Goal: Task Accomplishment & Management: Use online tool/utility

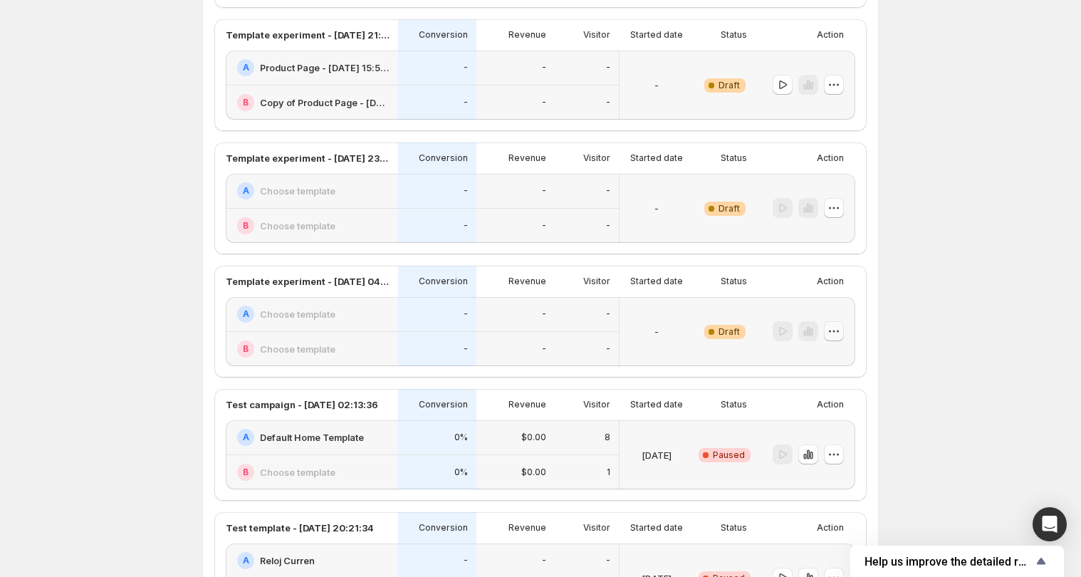
scroll to position [346, 0]
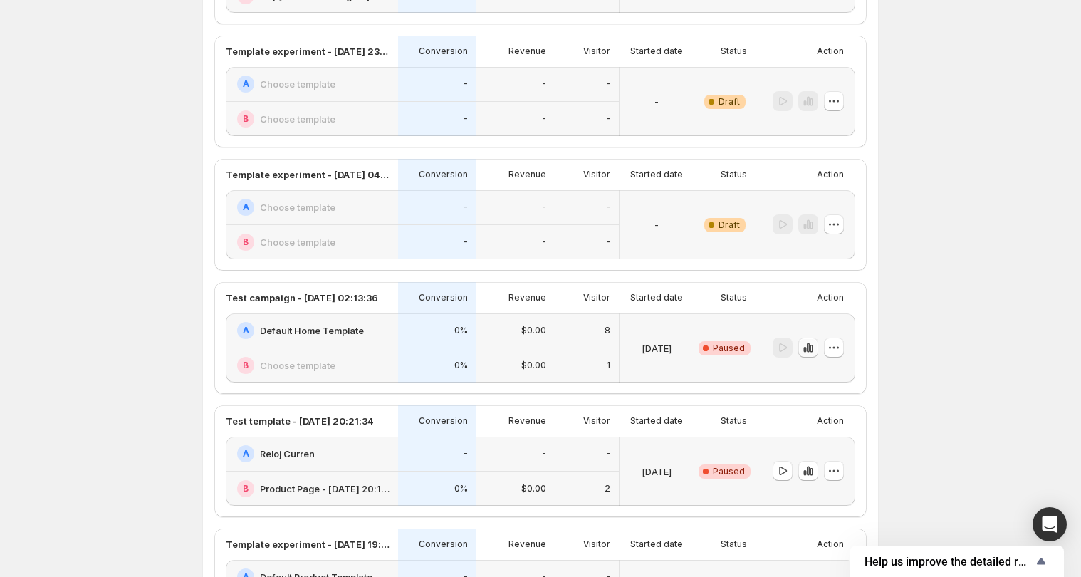
click at [819, 348] on button "button" at bounding box center [809, 348] width 20 height 20
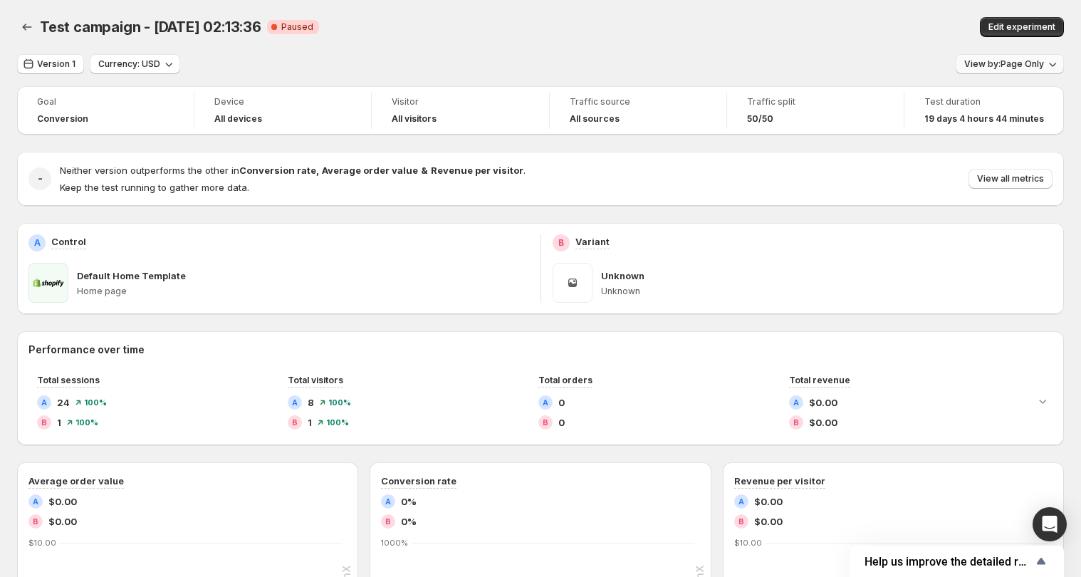
click at [1042, 64] on span "View by: Page Only" at bounding box center [1005, 63] width 80 height 11
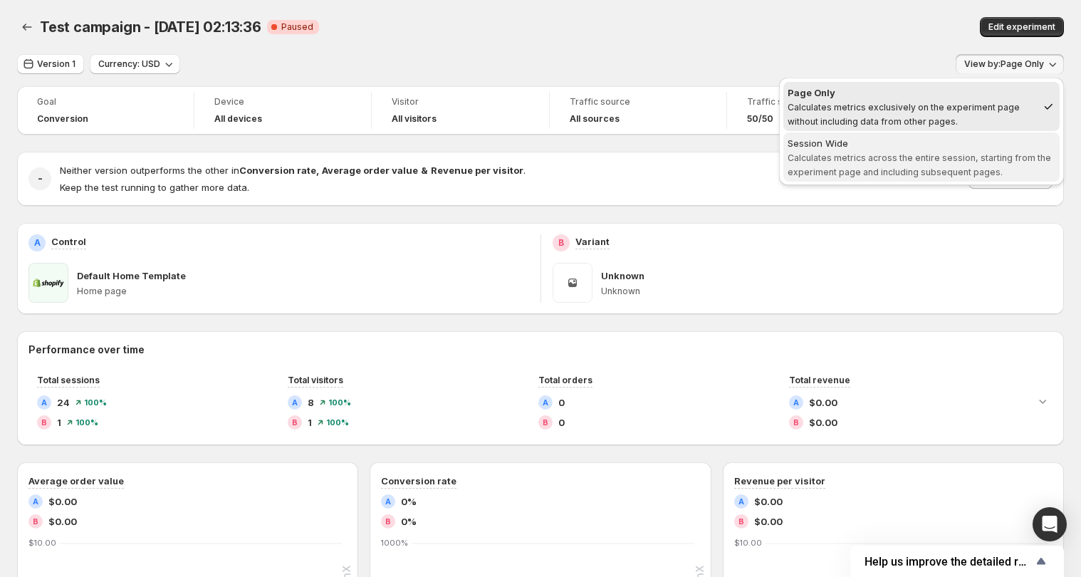
click at [925, 146] on div "Session Wide" at bounding box center [922, 143] width 268 height 14
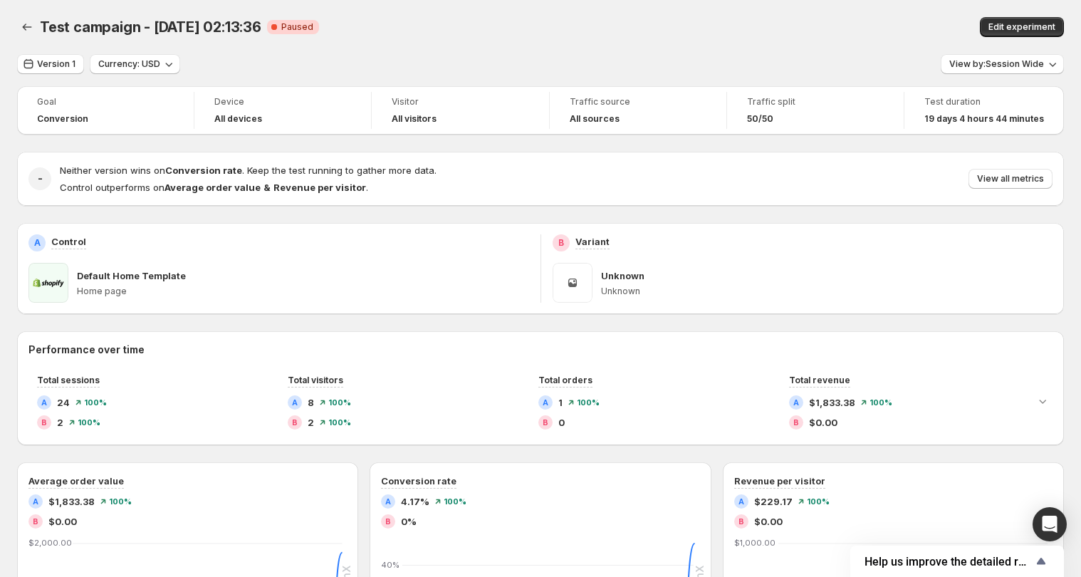
click at [587, 42] on div "Test campaign - Feb 19, 02:13:36. This page is ready Test campaign - Feb 19, 02…" at bounding box center [540, 27] width 1047 height 54
click at [790, 46] on div "Test campaign - Feb 19, 02:13:36. This page is ready Test campaign - Feb 19, 02…" at bounding box center [540, 27] width 1047 height 54
click at [742, 61] on div "Version 1 Currency: USD View by: Session Wide" at bounding box center [540, 64] width 1047 height 21
click at [668, 13] on div "Test campaign - Feb 19, 02:13:36. This page is ready Test campaign - Feb 19, 02…" at bounding box center [540, 27] width 1047 height 54
click at [58, 63] on span "Version 1" at bounding box center [56, 63] width 38 height 11
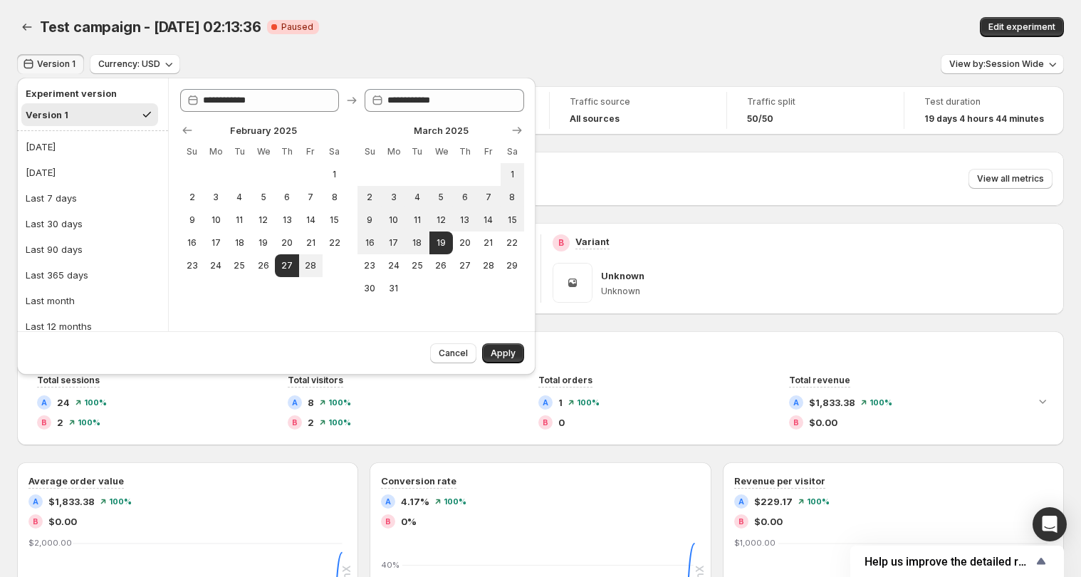
click at [455, 20] on div "Test campaign - Feb 19, 02:13:36 Critical Complete Paused" at bounding box center [340, 27] width 601 height 20
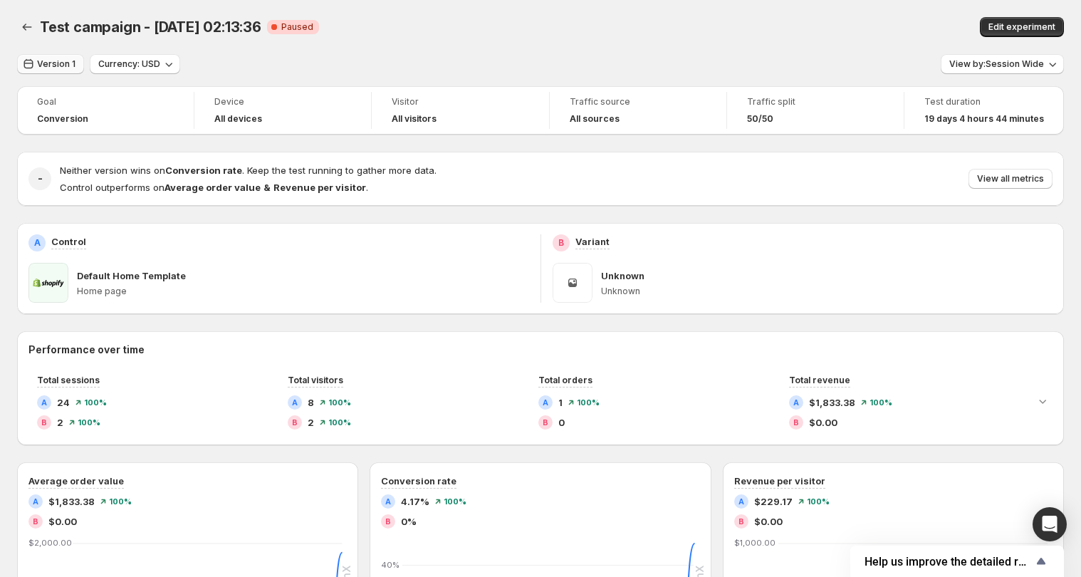
click at [50, 66] on span "Version 1" at bounding box center [56, 63] width 38 height 11
